Goal: Task Accomplishment & Management: Use online tool/utility

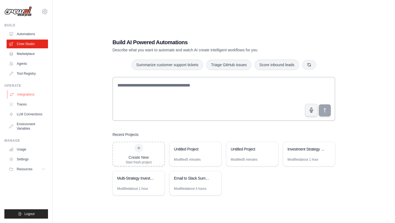
click at [22, 95] on link "Integrations" at bounding box center [27, 94] width 41 height 9
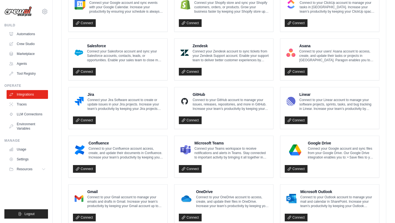
scroll to position [272, 0]
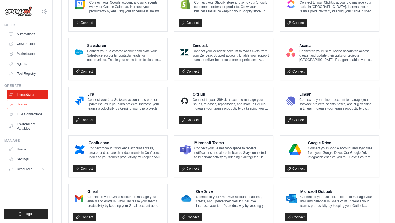
click at [22, 102] on link "Traces" at bounding box center [27, 104] width 41 height 9
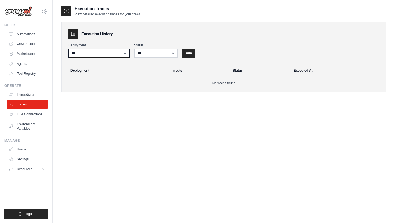
click at [109, 53] on select "***" at bounding box center [98, 53] width 61 height 9
click at [68, 49] on select "***" at bounding box center [98, 53] width 61 height 9
click at [32, 114] on link "LLM Connections" at bounding box center [27, 114] width 41 height 9
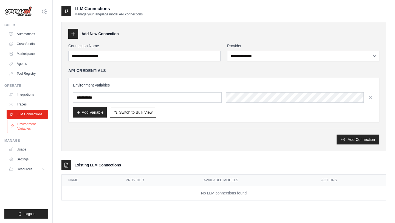
click at [21, 126] on link "Environment Variables" at bounding box center [27, 126] width 41 height 13
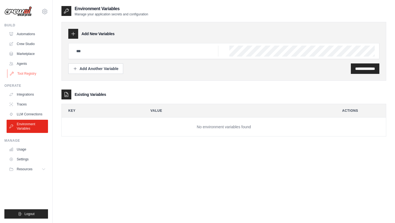
click at [21, 73] on link "Tool Registry" at bounding box center [27, 73] width 41 height 9
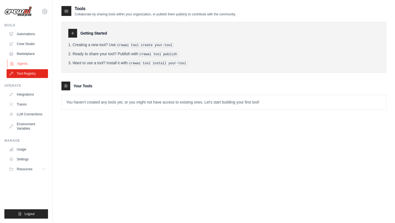
click at [19, 63] on link "Agents" at bounding box center [27, 63] width 41 height 9
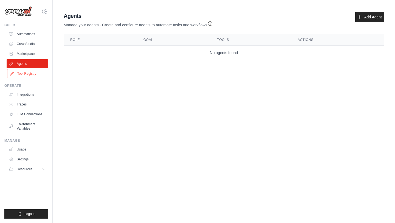
click at [20, 75] on link "Tool Registry" at bounding box center [27, 73] width 41 height 9
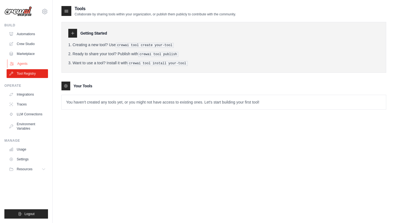
click at [25, 62] on link "Agents" at bounding box center [27, 63] width 41 height 9
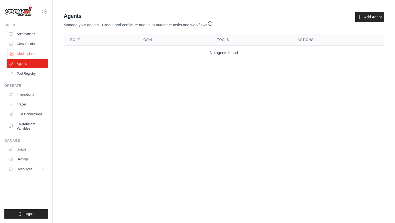
click at [26, 53] on link "Marketplace" at bounding box center [27, 53] width 41 height 9
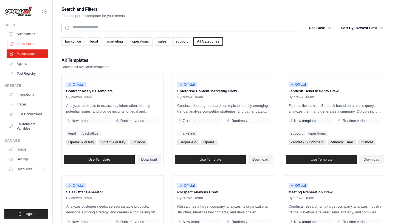
click at [18, 43] on link "Crew Studio" at bounding box center [27, 43] width 41 height 9
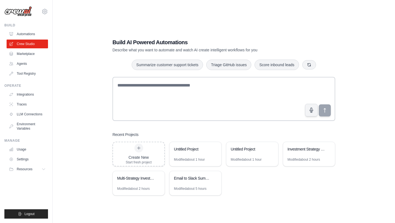
scroll to position [11, 0]
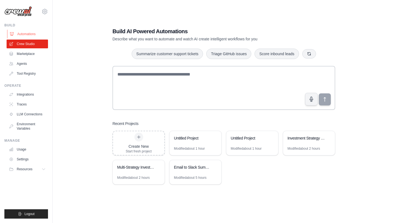
click at [24, 32] on link "Automations" at bounding box center [27, 34] width 41 height 9
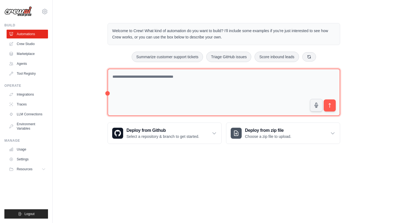
click at [142, 83] on textarea at bounding box center [223, 92] width 232 height 47
click at [175, 84] on textarea "**********" at bounding box center [223, 92] width 232 height 47
type textarea "**********"
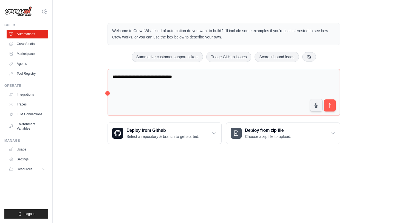
click at [9, 8] on img at bounding box center [17, 11] width 27 height 10
click at [332, 106] on icon "submit" at bounding box center [330, 106] width 6 height 6
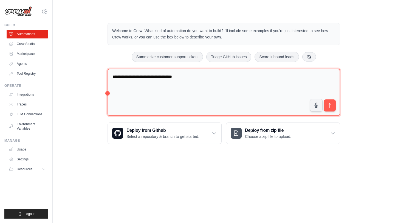
click at [155, 86] on textarea "**********" at bounding box center [223, 92] width 232 height 47
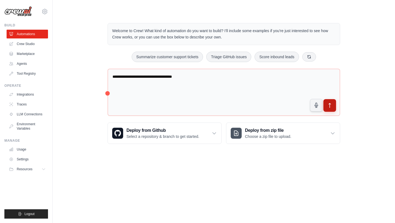
click at [333, 107] on button "submit" at bounding box center [329, 105] width 13 height 13
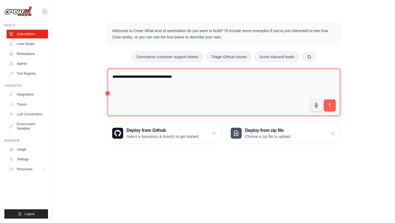
click at [236, 74] on textarea "**********" at bounding box center [223, 92] width 232 height 47
click at [169, 85] on textarea "**********" at bounding box center [223, 92] width 232 height 47
drag, startPoint x: 243, startPoint y: 86, endPoint x: 113, endPoint y: 63, distance: 132.8
click at [113, 63] on div "**********" at bounding box center [224, 83] width 246 height 138
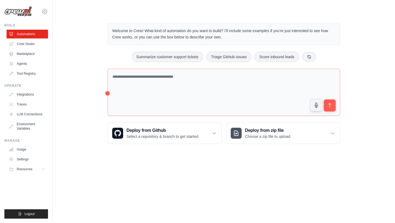
click at [18, 12] on img at bounding box center [17, 11] width 27 height 10
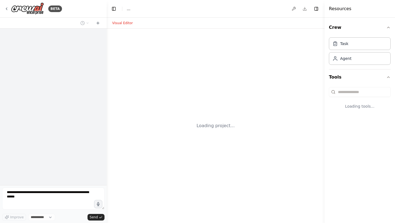
select select "****"
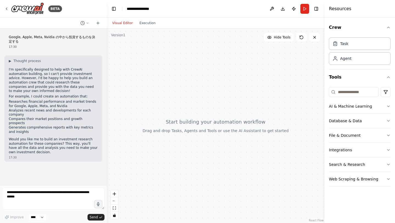
click at [51, 82] on p "I'm specifically designed to help with CrewAI automation building, so I can't p…" at bounding box center [53, 80] width 89 height 26
click at [15, 139] on p "Would you like me to build an investment research automation for these companie…" at bounding box center [53, 145] width 89 height 17
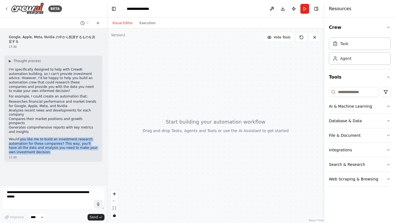
drag, startPoint x: 19, startPoint y: 130, endPoint x: 73, endPoint y: 144, distance: 56.3
click at [73, 144] on p "Would you like me to build an investment research automation for these companie…" at bounding box center [53, 145] width 89 height 17
click at [51, 143] on p "Would you like me to build an investment research automation for these companie…" at bounding box center [53, 145] width 89 height 17
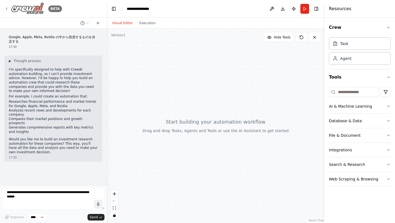
click at [9, 12] on div "BETA" at bounding box center [33, 8] width 58 height 12
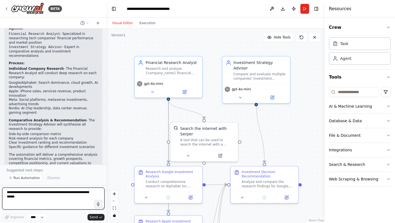
scroll to position [439, 0]
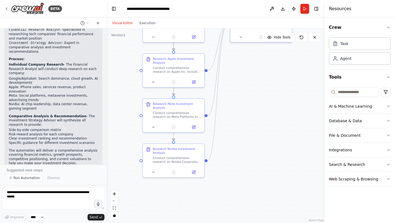
drag, startPoint x: 145, startPoint y: 161, endPoint x: 126, endPoint y: 45, distance: 117.8
click at [126, 45] on div ".deletable-edge-delete-btn { width: 20px; height: 20px; border: 0px solid #ffff…" at bounding box center [216, 126] width 218 height 194
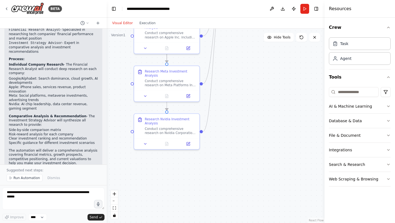
drag, startPoint x: 134, startPoint y: 155, endPoint x: 126, endPoint y: 126, distance: 30.9
click at [126, 126] on div ".deletable-edge-delete-btn { width: 20px; height: 20px; border: 0px solid #ffff…" at bounding box center [216, 126] width 218 height 194
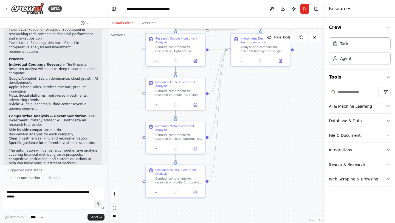
drag, startPoint x: 234, startPoint y: 175, endPoint x: 243, endPoint y: 222, distance: 47.6
click at [243, 222] on div ".deletable-edge-delete-btn { width: 20px; height: 20px; border: 0px solid #ffff…" at bounding box center [216, 126] width 218 height 194
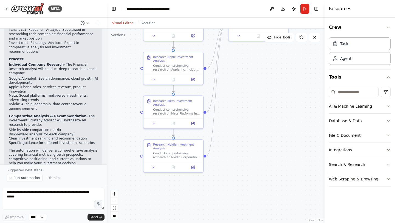
drag, startPoint x: 246, startPoint y: 85, endPoint x: 244, endPoint y: 58, distance: 27.0
click at [244, 58] on div ".deletable-edge-delete-btn { width: 20px; height: 20px; border: 0px solid #ffff…" at bounding box center [216, 126] width 218 height 194
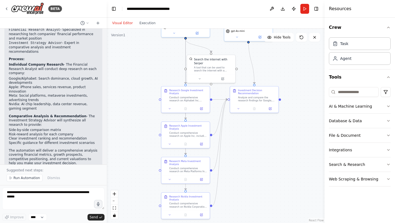
drag, startPoint x: 239, startPoint y: 92, endPoint x: 240, endPoint y: 145, distance: 53.2
click at [240, 145] on div ".deletable-edge-delete-btn { width: 20px; height: 20px; border: 0px solid #ffff…" at bounding box center [216, 126] width 218 height 194
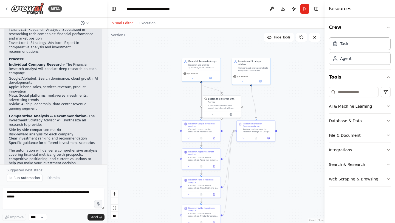
drag, startPoint x: 248, startPoint y: 138, endPoint x: 252, endPoint y: 160, distance: 22.5
click at [252, 160] on div ".deletable-edge-delete-btn { width: 20px; height: 20px; border: 0px solid #ffff…" at bounding box center [216, 126] width 218 height 194
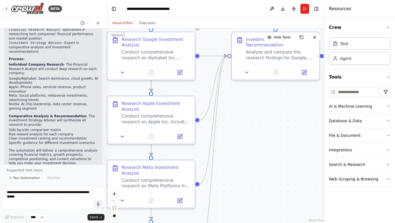
drag, startPoint x: 228, startPoint y: 189, endPoint x: 227, endPoint y: 87, distance: 101.2
click at [227, 87] on div ".deletable-edge-delete-btn { width: 20px; height: 20px; border: 0px solid #ffff…" at bounding box center [216, 126] width 218 height 194
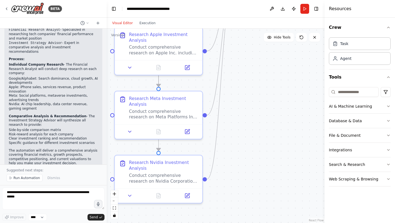
drag, startPoint x: 230, startPoint y: 172, endPoint x: 237, endPoint y: 103, distance: 69.2
click at [237, 103] on div ".deletable-edge-delete-btn { width: 20px; height: 20px; border: 0px solid #ffff…" at bounding box center [216, 126] width 218 height 194
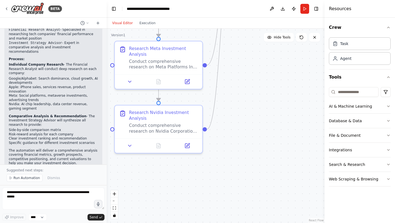
drag, startPoint x: 230, startPoint y: 175, endPoint x: 230, endPoint y: 125, distance: 49.9
click at [230, 125] on div ".deletable-edge-delete-btn { width: 20px; height: 20px; border: 0px solid #ffff…" at bounding box center [216, 126] width 218 height 194
click at [144, 22] on button "Execution" at bounding box center [147, 23] width 23 height 7
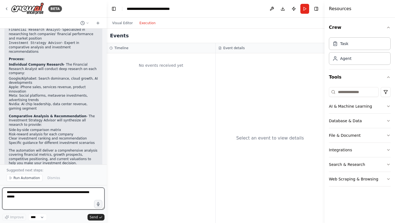
click at [32, 198] on textarea at bounding box center [53, 198] width 102 height 22
type textarea "**********"
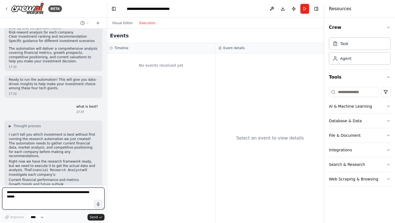
scroll to position [562, 0]
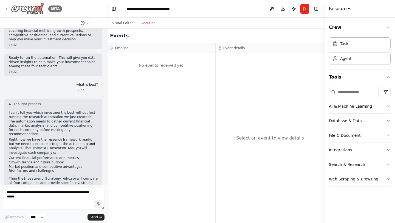
click at [8, 7] on icon at bounding box center [6, 9] width 4 height 4
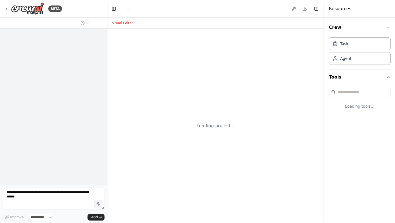
select select "****"
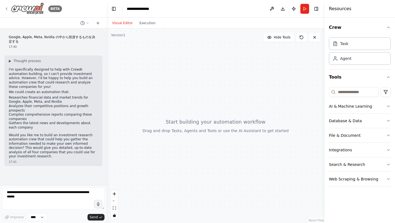
click at [8, 7] on icon at bounding box center [6, 9] width 4 height 4
